Goal: Task Accomplishment & Management: Manage account settings

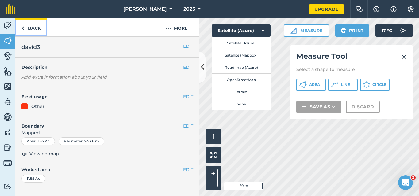
click at [29, 30] on link "Back" at bounding box center [31, 27] width 32 height 18
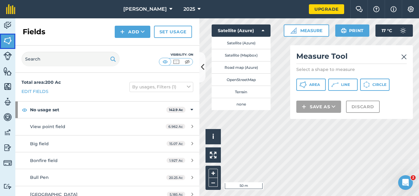
click at [7, 37] on img at bounding box center [7, 40] width 9 height 9
click at [204, 74] on button at bounding box center [202, 67] width 6 height 31
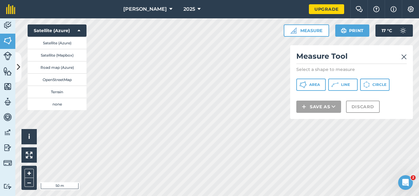
click at [403, 59] on img at bounding box center [404, 56] width 6 height 7
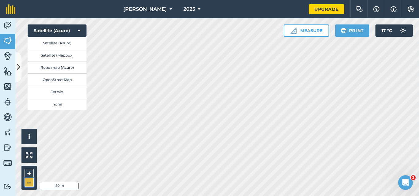
click at [31, 185] on button "–" at bounding box center [29, 182] width 9 height 9
click at [16, 57] on button at bounding box center [18, 67] width 6 height 31
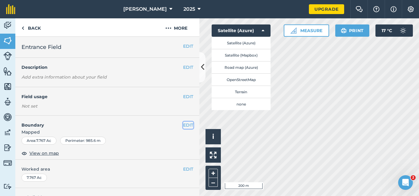
click at [183, 125] on button "EDIT" at bounding box center [188, 125] width 10 height 7
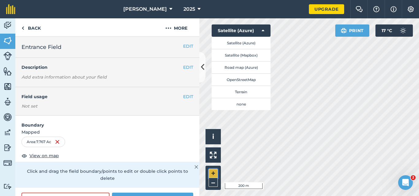
click at [212, 172] on button "+" at bounding box center [212, 173] width 9 height 9
click at [212, 174] on button "+" at bounding box center [212, 173] width 9 height 9
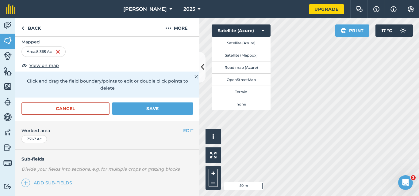
scroll to position [92, 0]
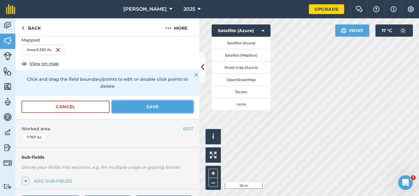
click at [168, 105] on button "Save" at bounding box center [152, 107] width 81 height 12
